Goal: Information Seeking & Learning: Learn about a topic

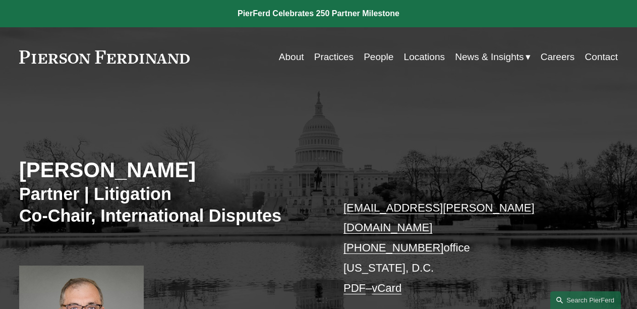
scroll to position [101, 0]
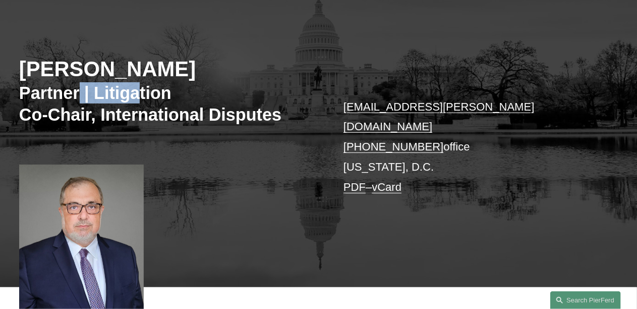
drag, startPoint x: 100, startPoint y: 89, endPoint x: 137, endPoint y: 90, distance: 36.8
click at [137, 90] on h3 "Partner | Litigation Co-Chair, International Disputes" at bounding box center [169, 103] width 300 height 43
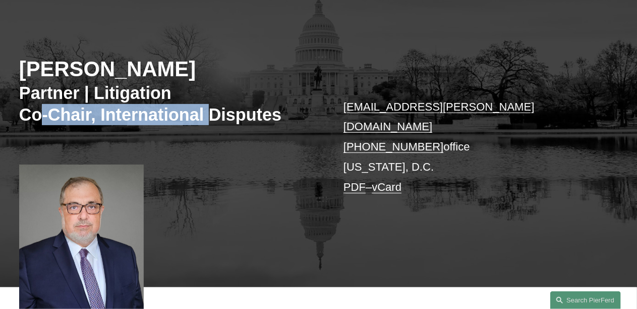
drag, startPoint x: 39, startPoint y: 110, endPoint x: 213, endPoint y: 111, distance: 174.5
click at [213, 111] on h3 "Partner | Litigation Co-Chair, International Disputes" at bounding box center [169, 103] width 300 height 43
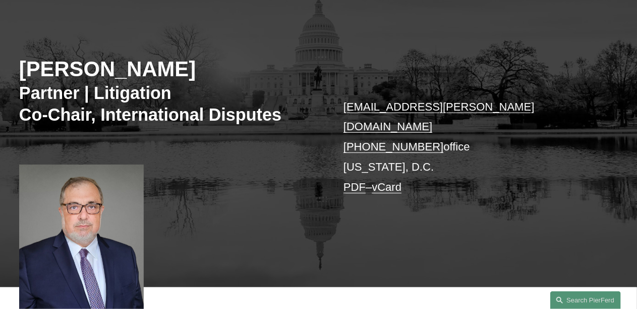
click at [268, 111] on h3 "Partner | Litigation Co-Chair, International Disputes" at bounding box center [169, 103] width 300 height 43
drag, startPoint x: 250, startPoint y: 121, endPoint x: 164, endPoint y: 113, distance: 86.5
click at [164, 113] on h3 "Partner | Litigation Co-Chair, International Disputes" at bounding box center [169, 103] width 300 height 43
click at [143, 114] on h3 "Partner | Litigation Co-Chair, International Disputes" at bounding box center [169, 103] width 300 height 43
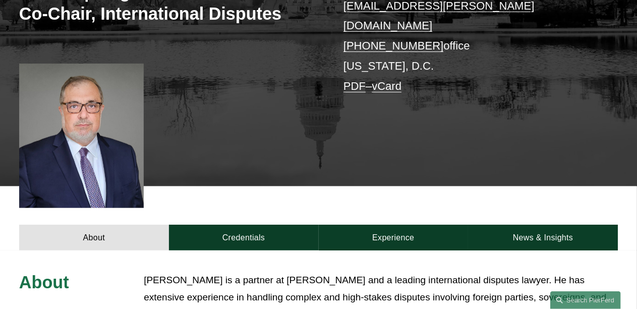
scroll to position [252, 0]
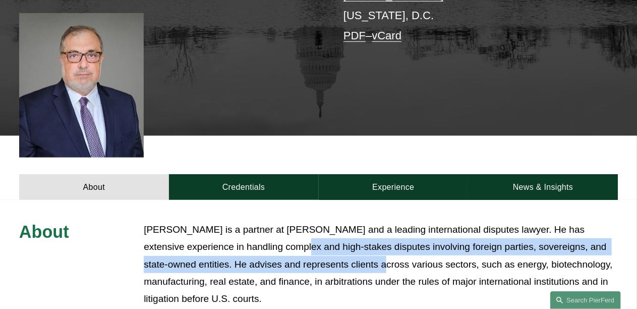
drag, startPoint x: 350, startPoint y: 245, endPoint x: 255, endPoint y: 236, distance: 95.6
click at [255, 236] on p "[PERSON_NAME] is a partner at [PERSON_NAME] and a leading international dispute…" at bounding box center [381, 264] width 474 height 86
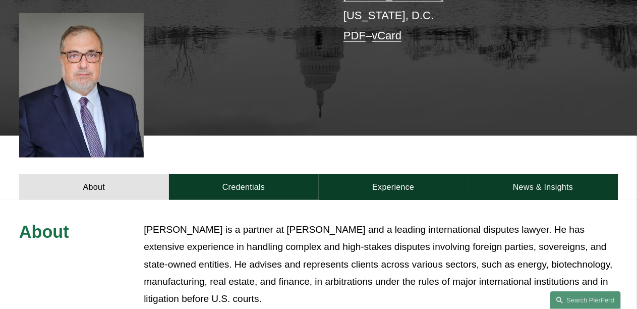
drag, startPoint x: 294, startPoint y: 259, endPoint x: 302, endPoint y: 261, distance: 8.3
click at [293, 259] on p "[PERSON_NAME] is a partner at [PERSON_NAME] and a leading international dispute…" at bounding box center [381, 264] width 474 height 86
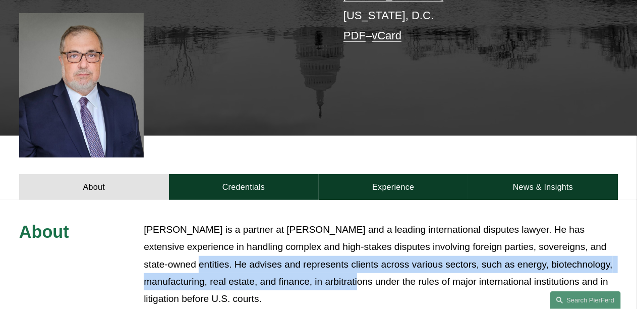
drag, startPoint x: 350, startPoint y: 269, endPoint x: 162, endPoint y: 252, distance: 188.3
click at [162, 252] on p "[PERSON_NAME] is a partner at [PERSON_NAME] and a leading international dispute…" at bounding box center [381, 264] width 474 height 86
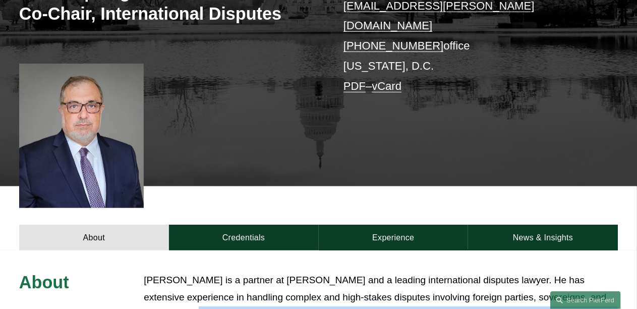
scroll to position [101, 0]
